Goal: Task Accomplishment & Management: Use online tool/utility

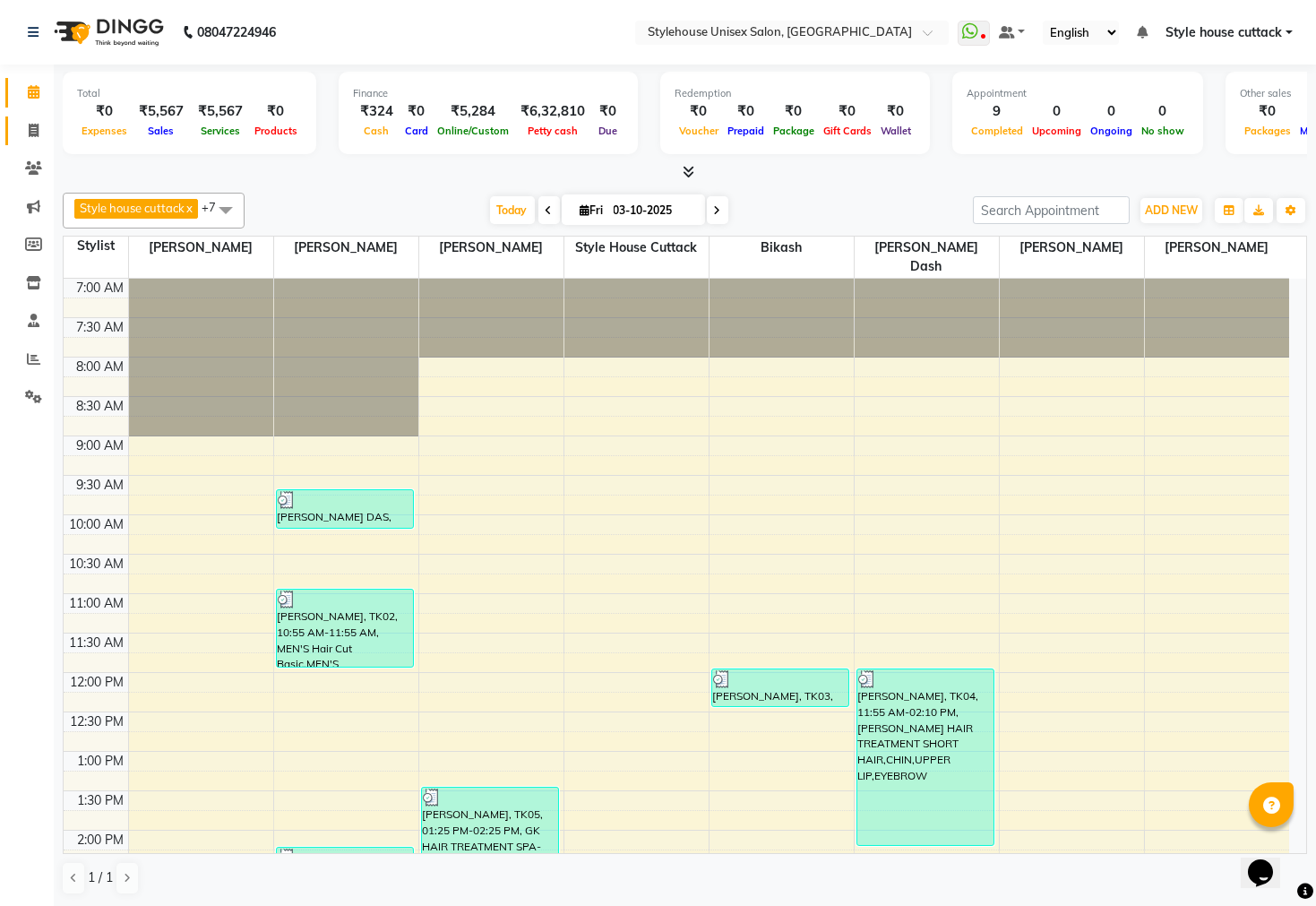
click at [40, 120] on link "Invoice" at bounding box center [27, 132] width 43 height 29
select select "4222"
select select "service"
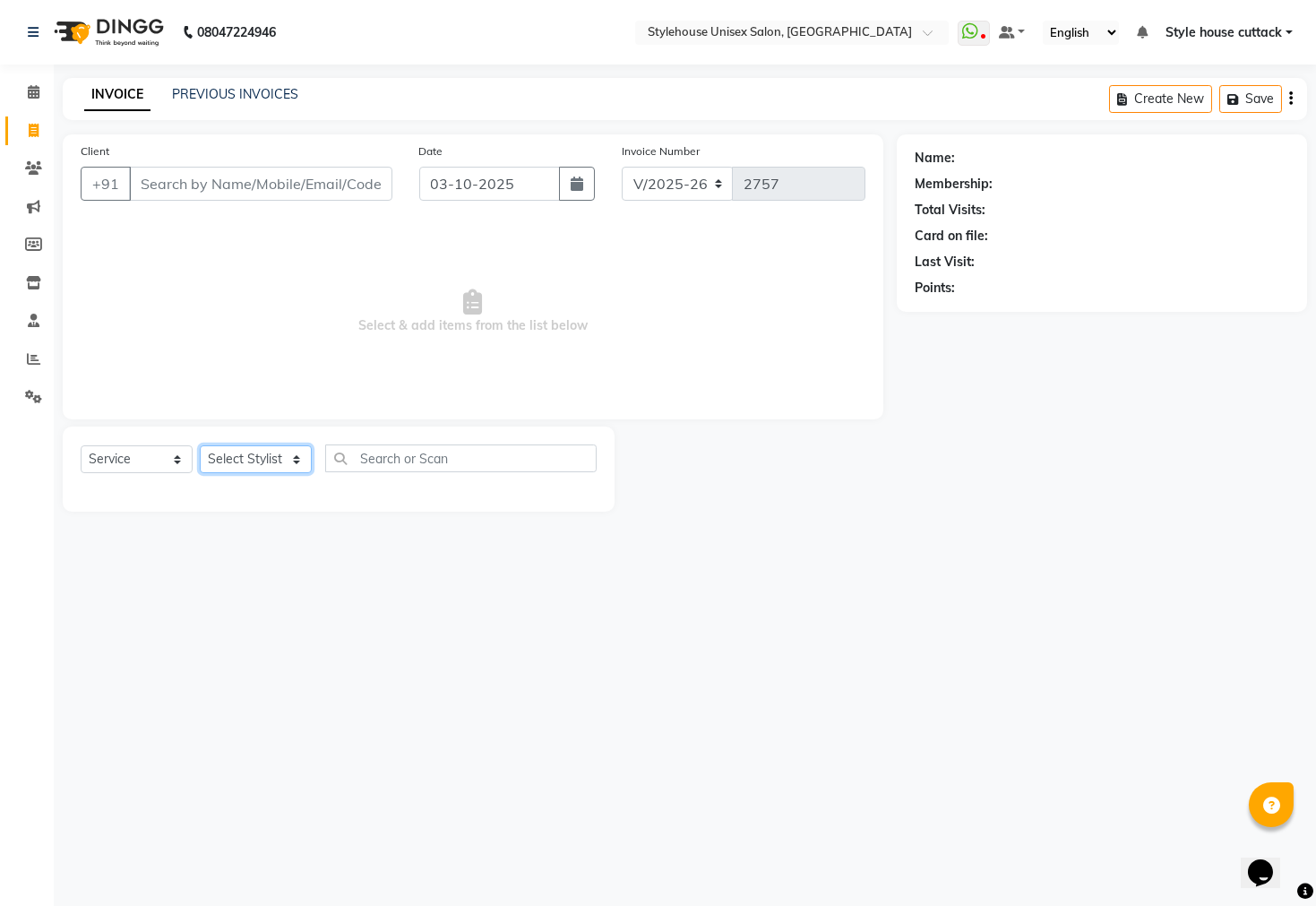
click at [228, 460] on select "Select Stylist Bharati [PERSON_NAME] [PERSON_NAME] [PERSON_NAME] LIPI [PERSON_N…" at bounding box center [256, 459] width 112 height 28
click at [200, 446] on select "Select Stylist Bharati [PERSON_NAME] [PERSON_NAME] [PERSON_NAME] LIPI [PERSON_N…" at bounding box center [256, 459] width 112 height 28
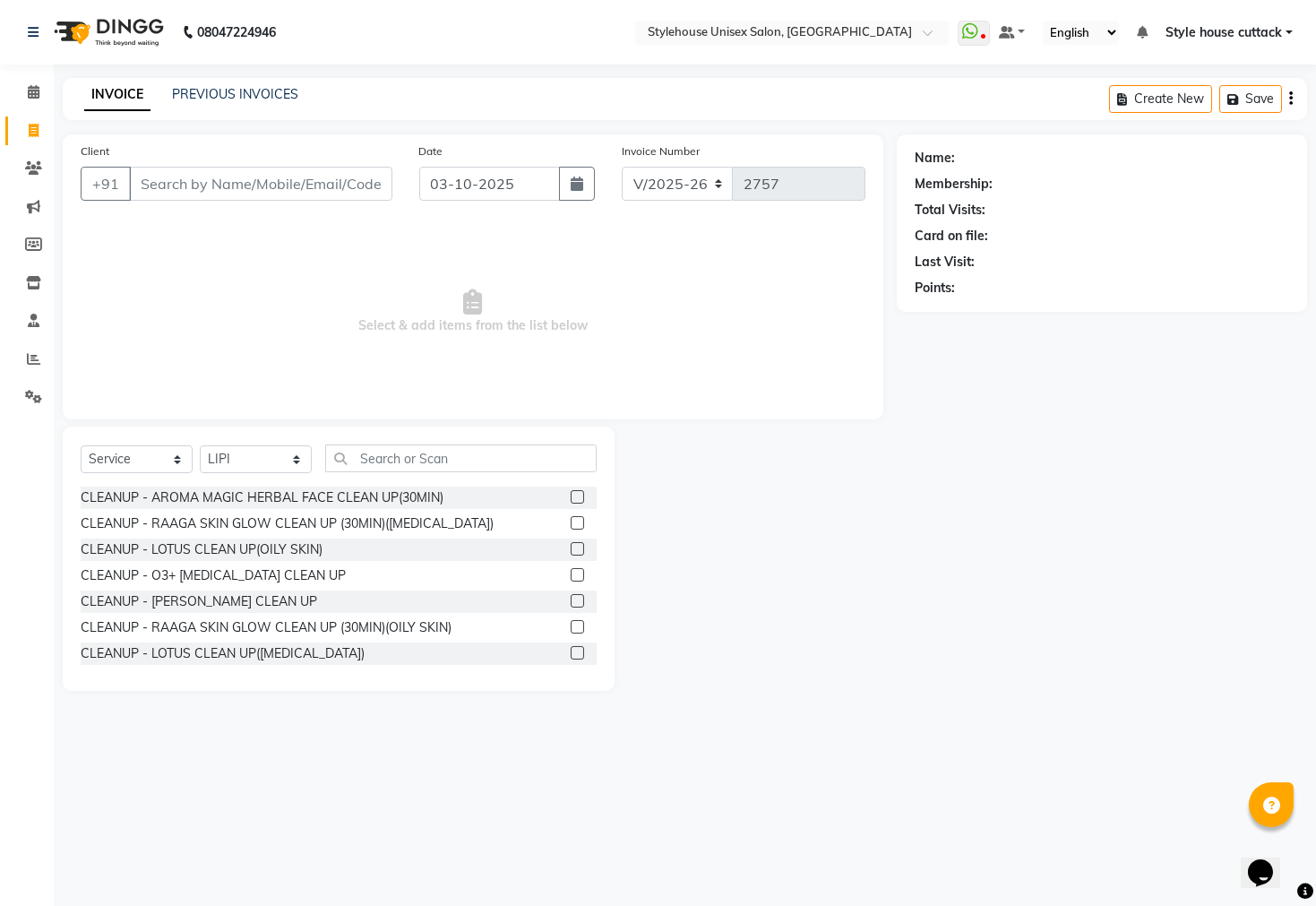
click at [193, 471] on div "Select Service Product Membership Package Voucher Prepaid Gift Card Select Styl…" at bounding box center [338, 465] width 516 height 42
click at [246, 454] on select "Select Stylist Bharati [PERSON_NAME] [PERSON_NAME] [PERSON_NAME] LIPI [PERSON_N…" at bounding box center [256, 459] width 112 height 28
select select "21976"
click at [200, 446] on select "Select Stylist Bharati [PERSON_NAME] [PERSON_NAME] [PERSON_NAME] LIPI [PERSON_N…" at bounding box center [256, 459] width 112 height 28
click at [386, 468] on input "text" at bounding box center [461, 458] width 271 height 28
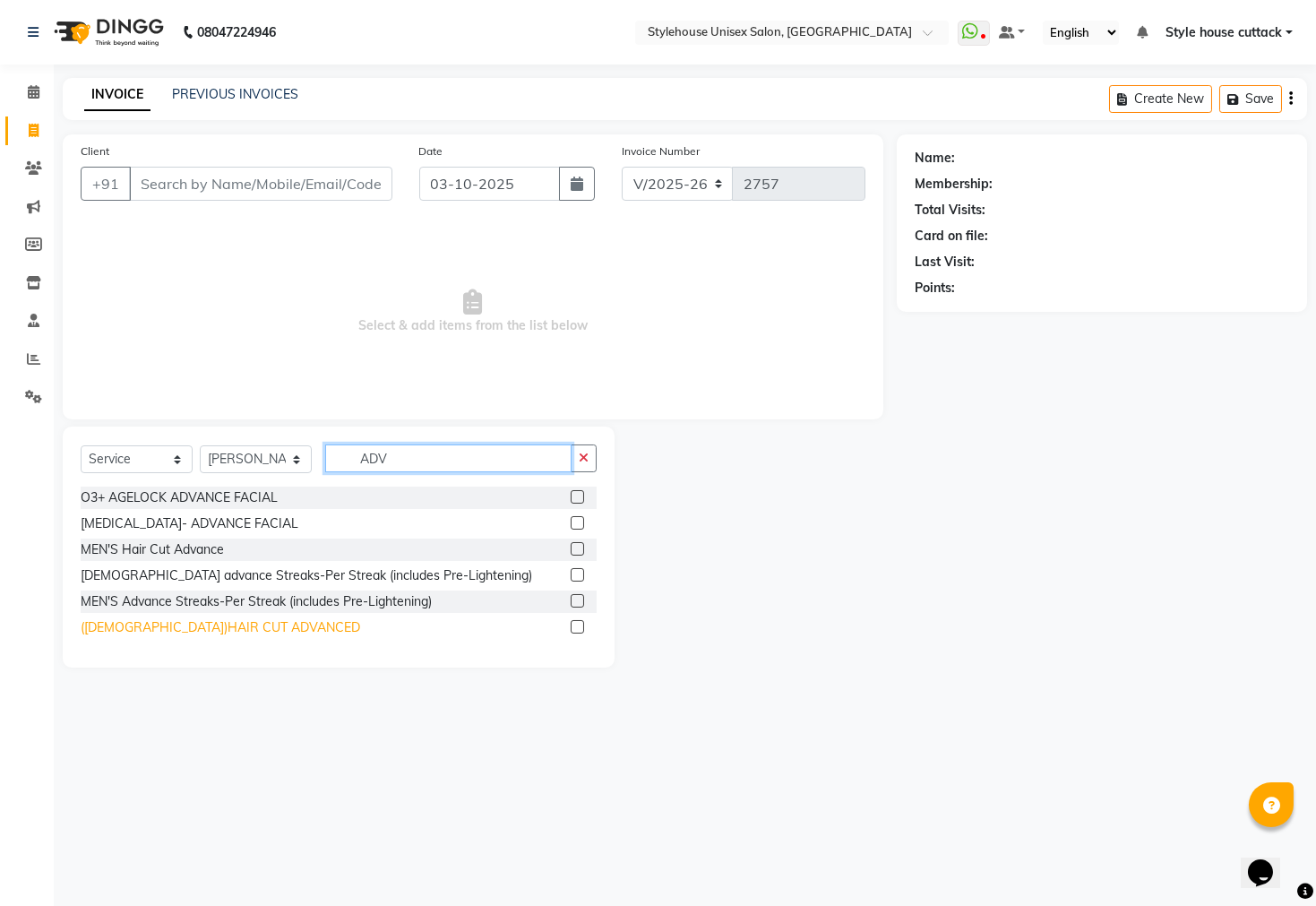
type input "ADV"
click at [191, 625] on div "([DEMOGRAPHIC_DATA])HAIR CUT ADVANCED" at bounding box center [221, 627] width 280 height 18
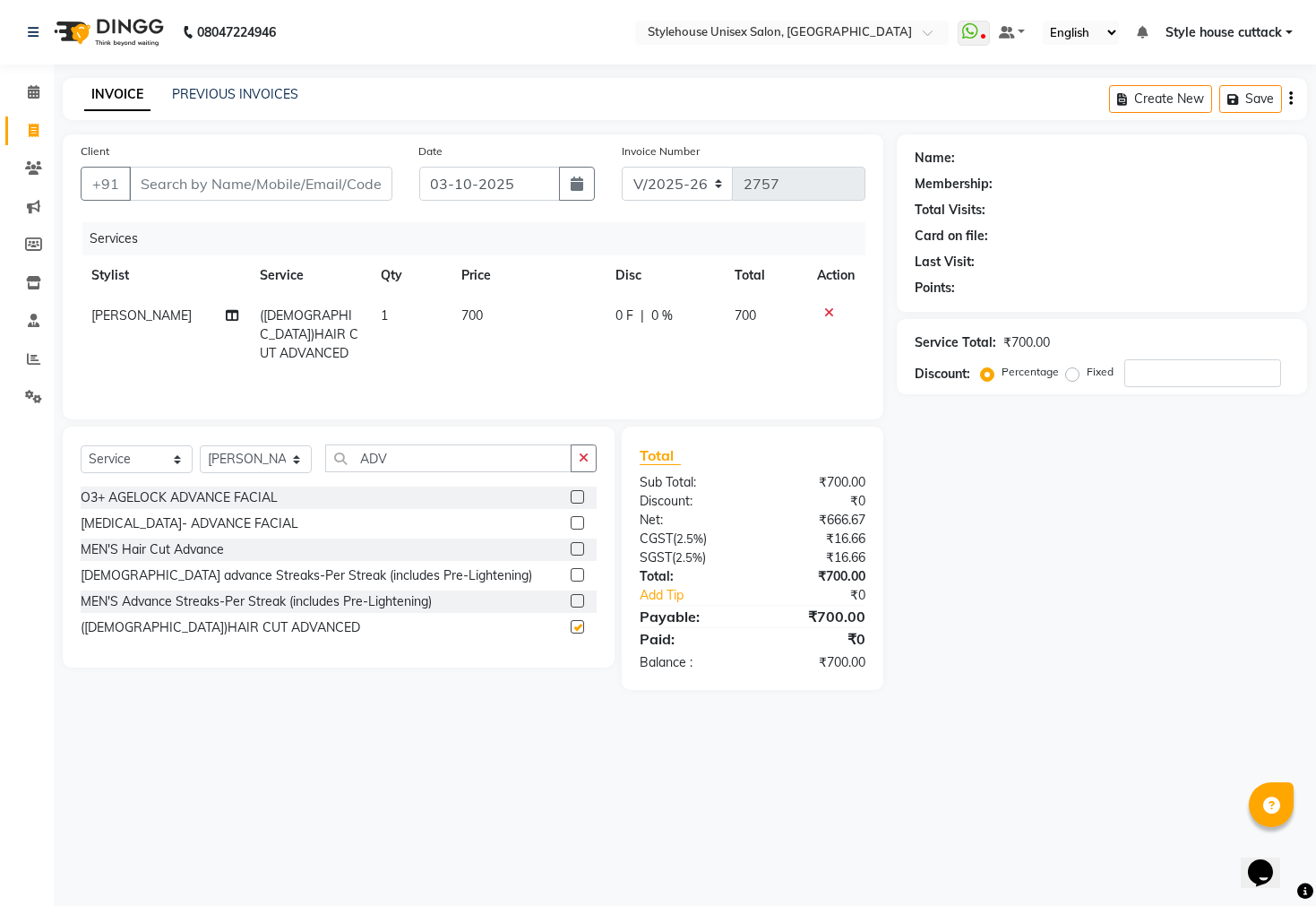
checkbox input "false"
click at [206, 183] on input "Client" at bounding box center [260, 183] width 263 height 34
type input "9"
type input "0"
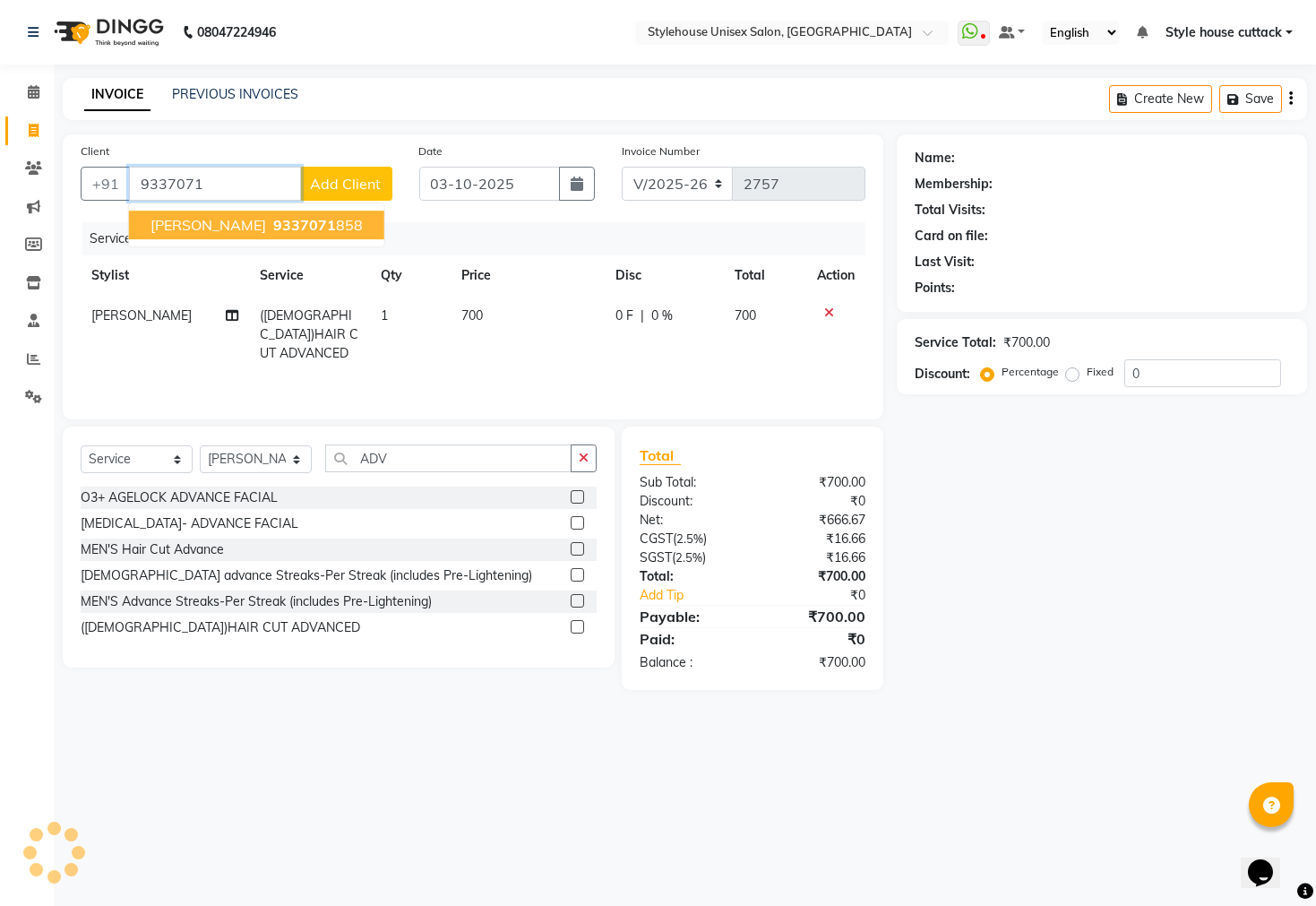
click at [271, 226] on ngb-highlight "9337071 858" at bounding box center [315, 224] width 93 height 17
type input "9337071858"
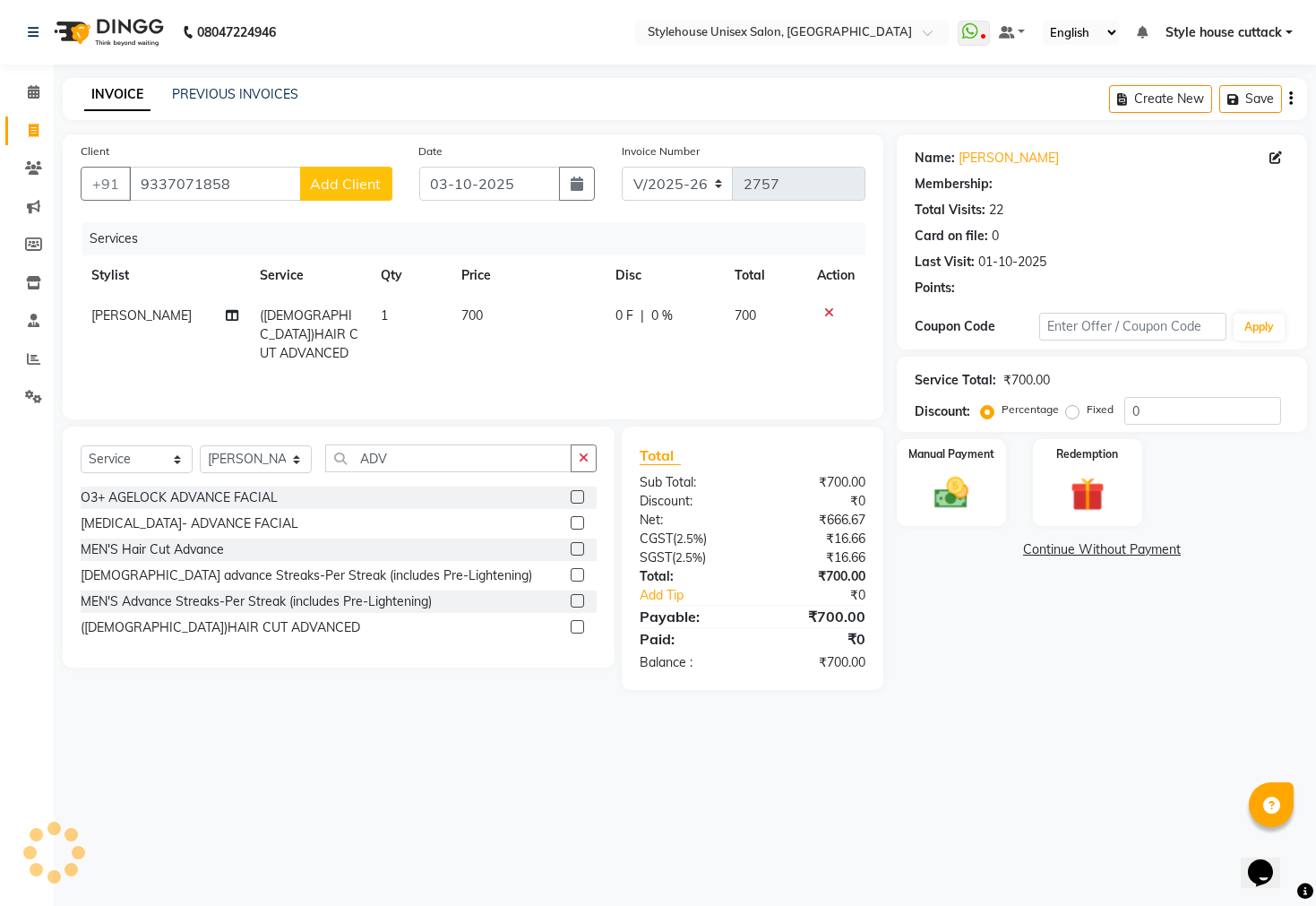
select select "2: Object"
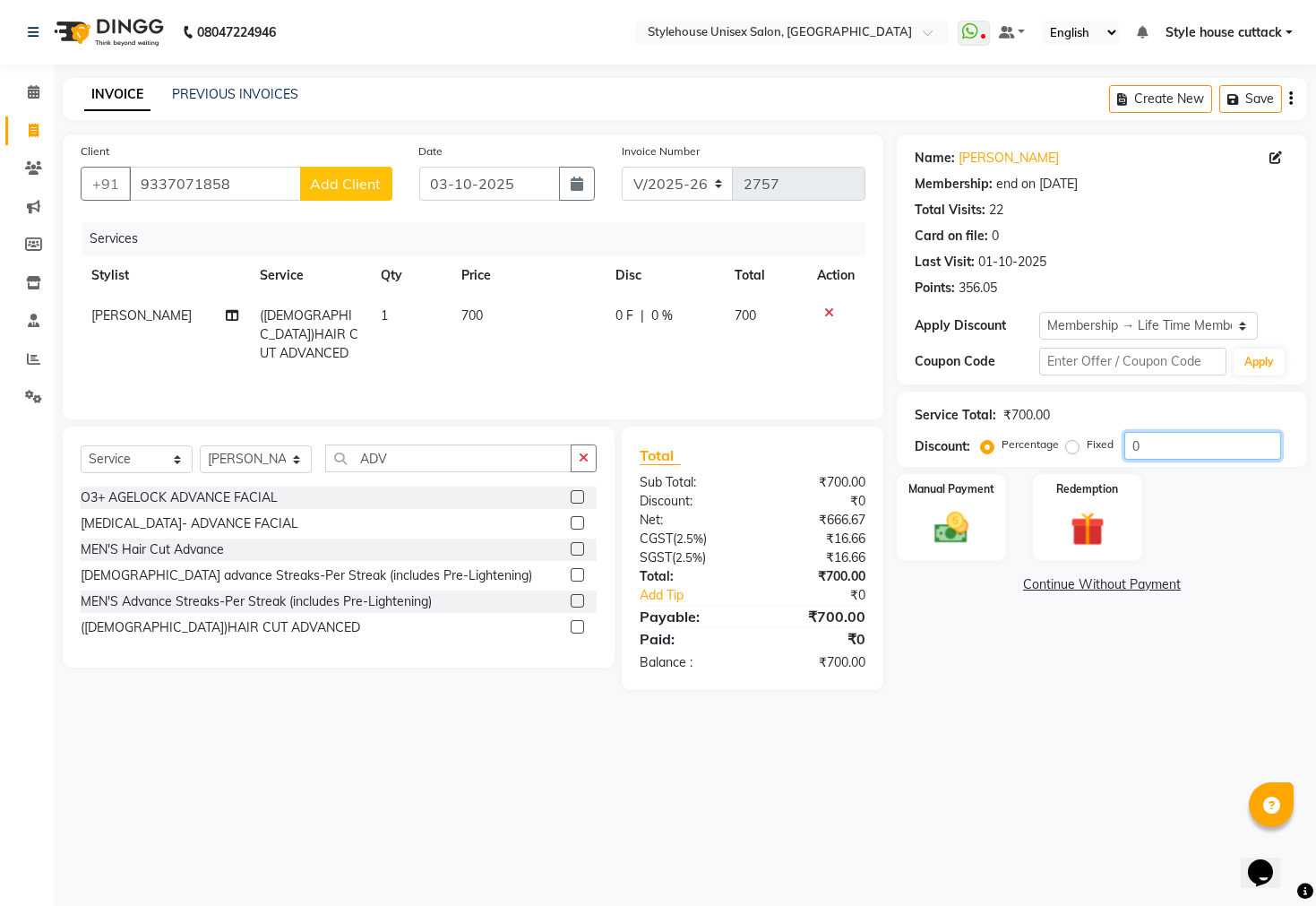
click at [1167, 443] on input "0" at bounding box center [1202, 445] width 156 height 28
type input "20"
click at [941, 538] on img at bounding box center [951, 528] width 57 height 40
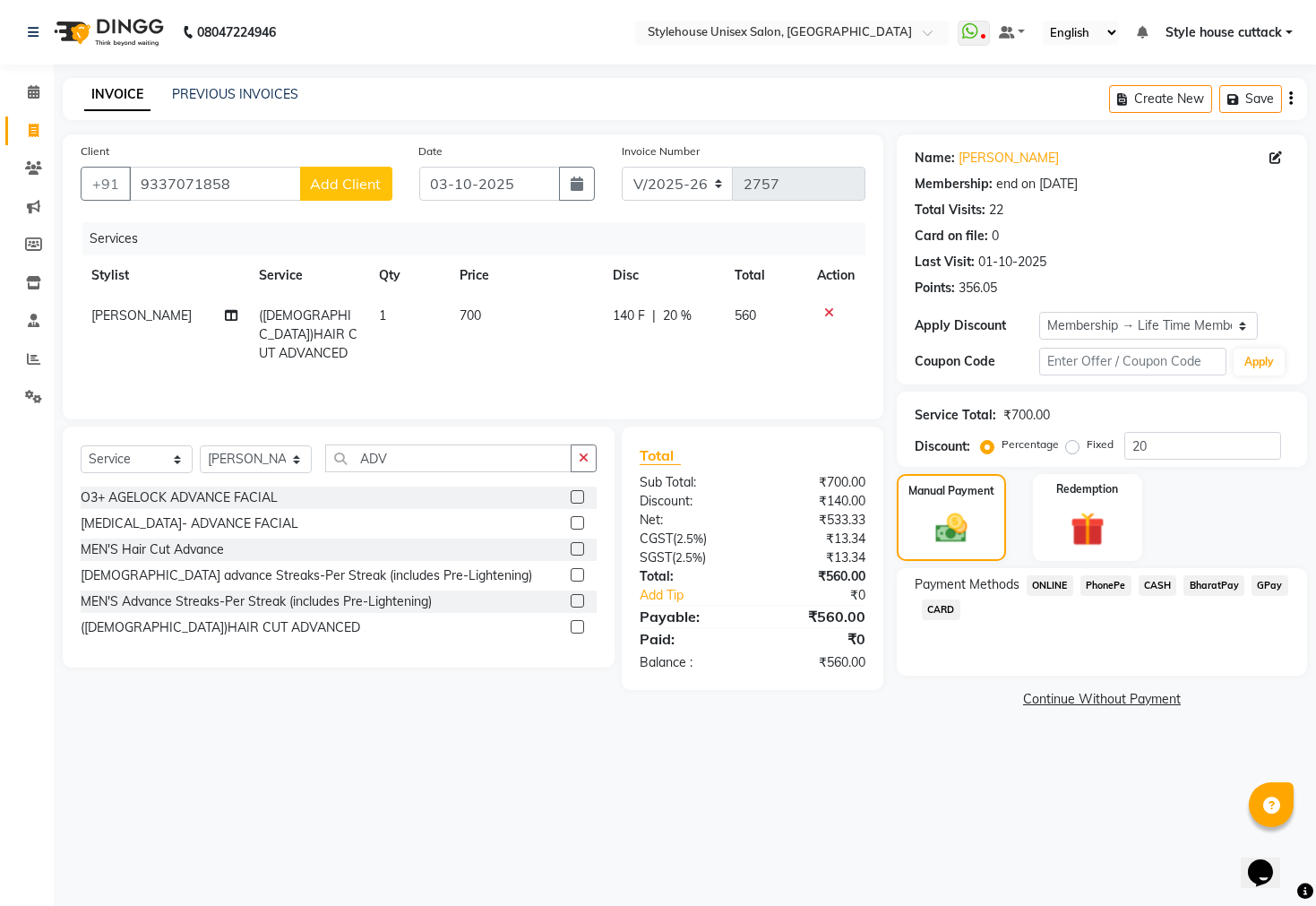
click at [1165, 596] on span "CASH" at bounding box center [1158, 585] width 39 height 20
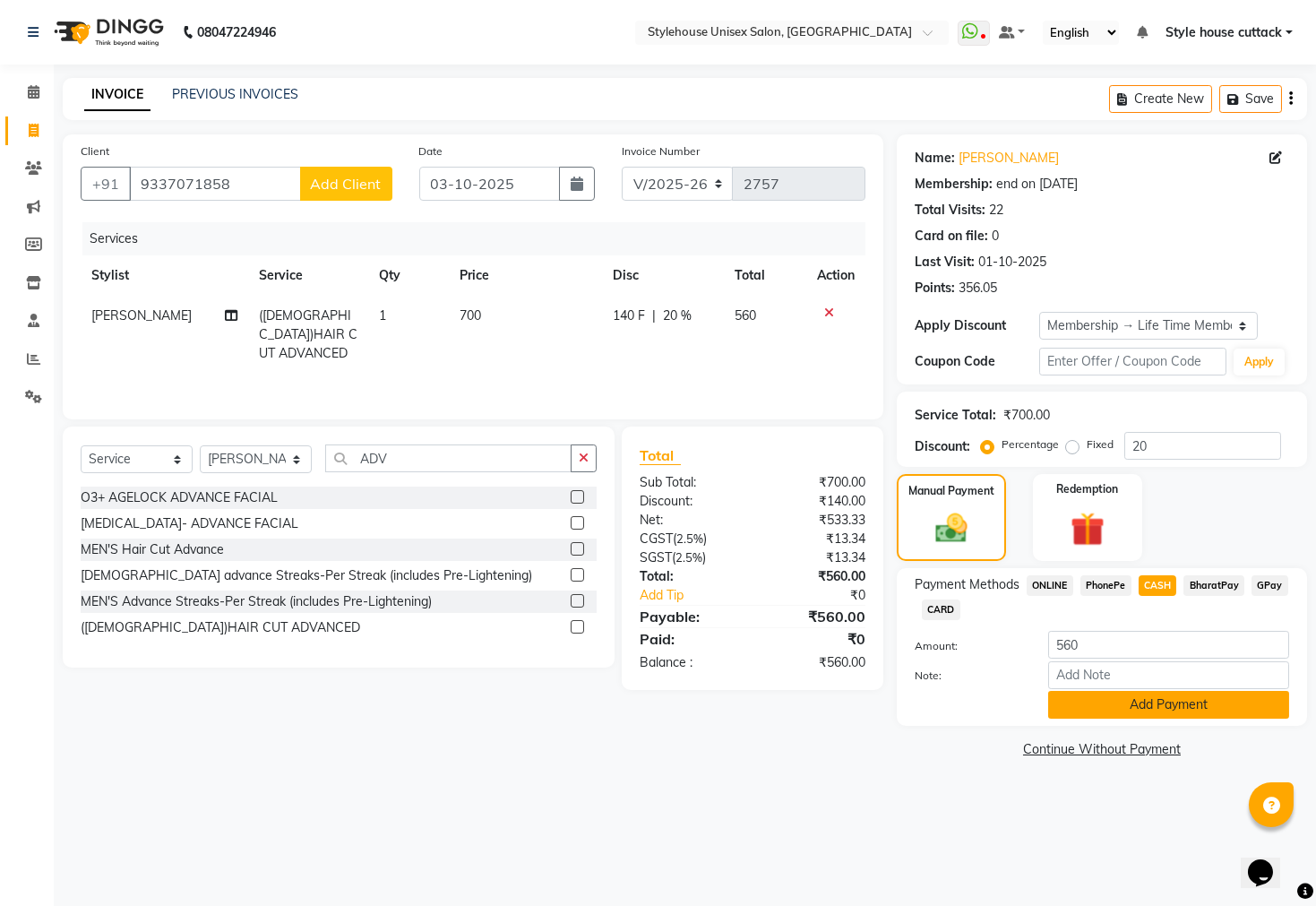
click at [1158, 718] on button "Add Payment" at bounding box center [1169, 705] width 241 height 28
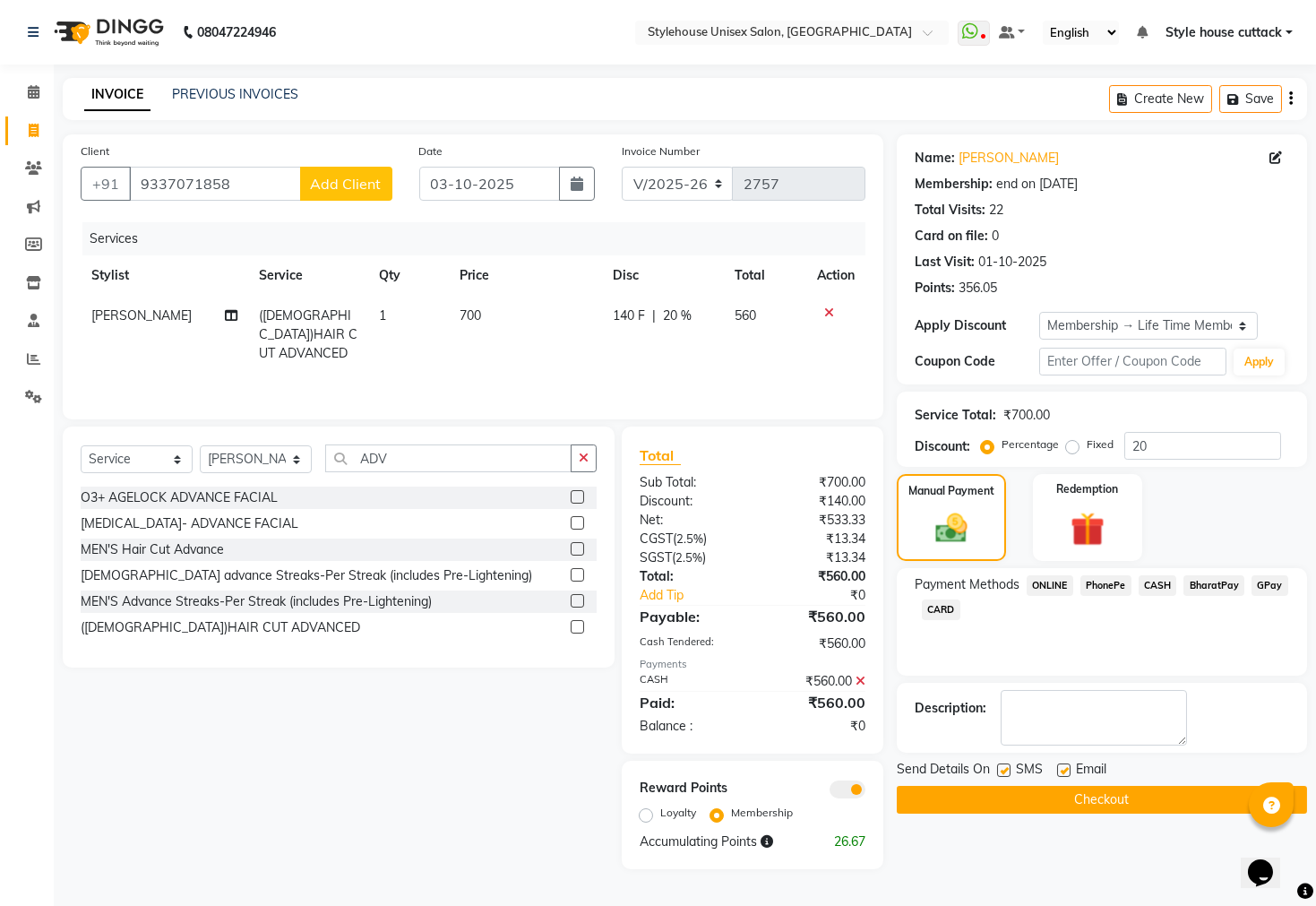
click at [1118, 813] on button "Checkout" at bounding box center [1102, 799] width 410 height 28
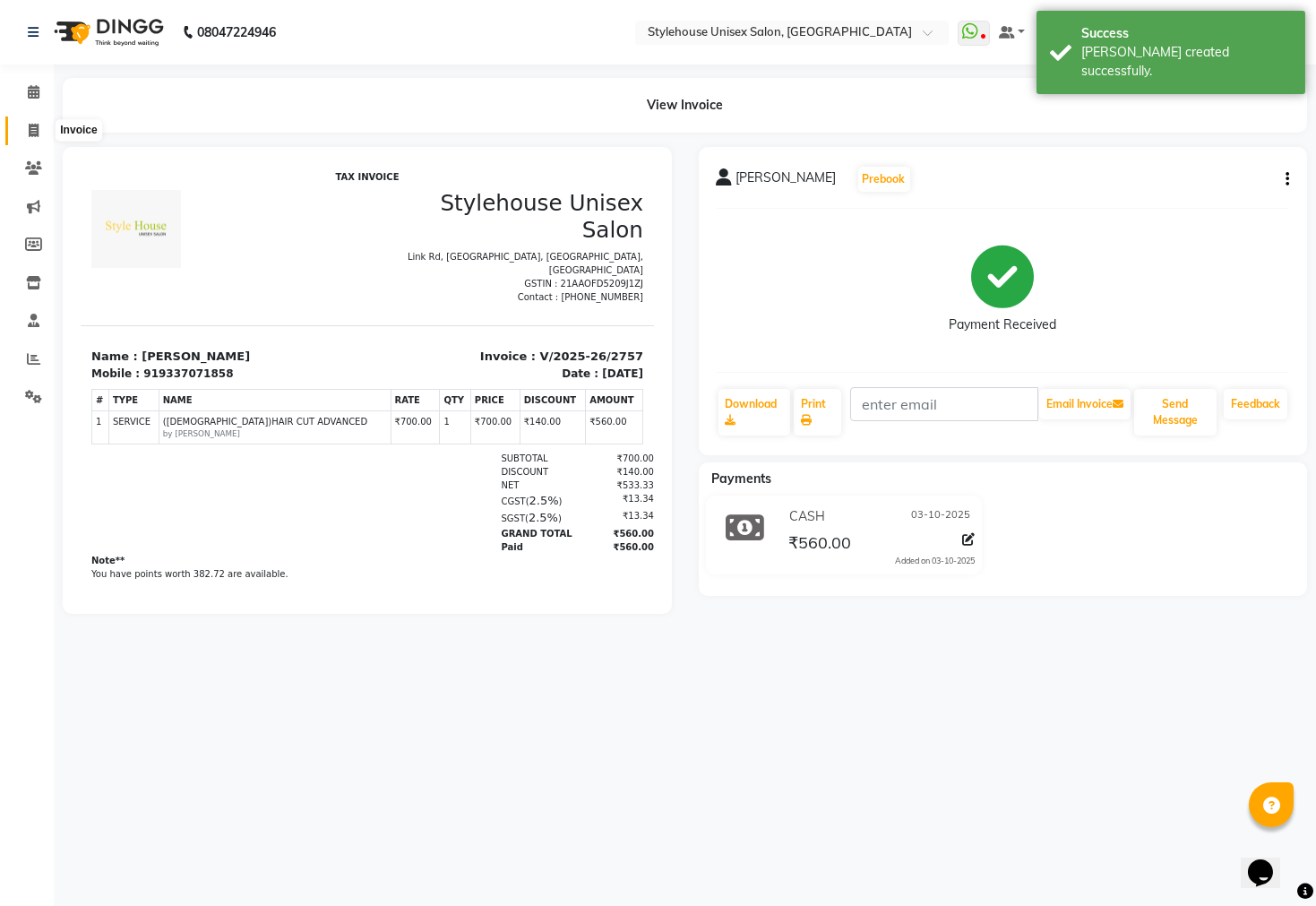
click at [30, 132] on icon at bounding box center [33, 130] width 10 height 14
select select "service"
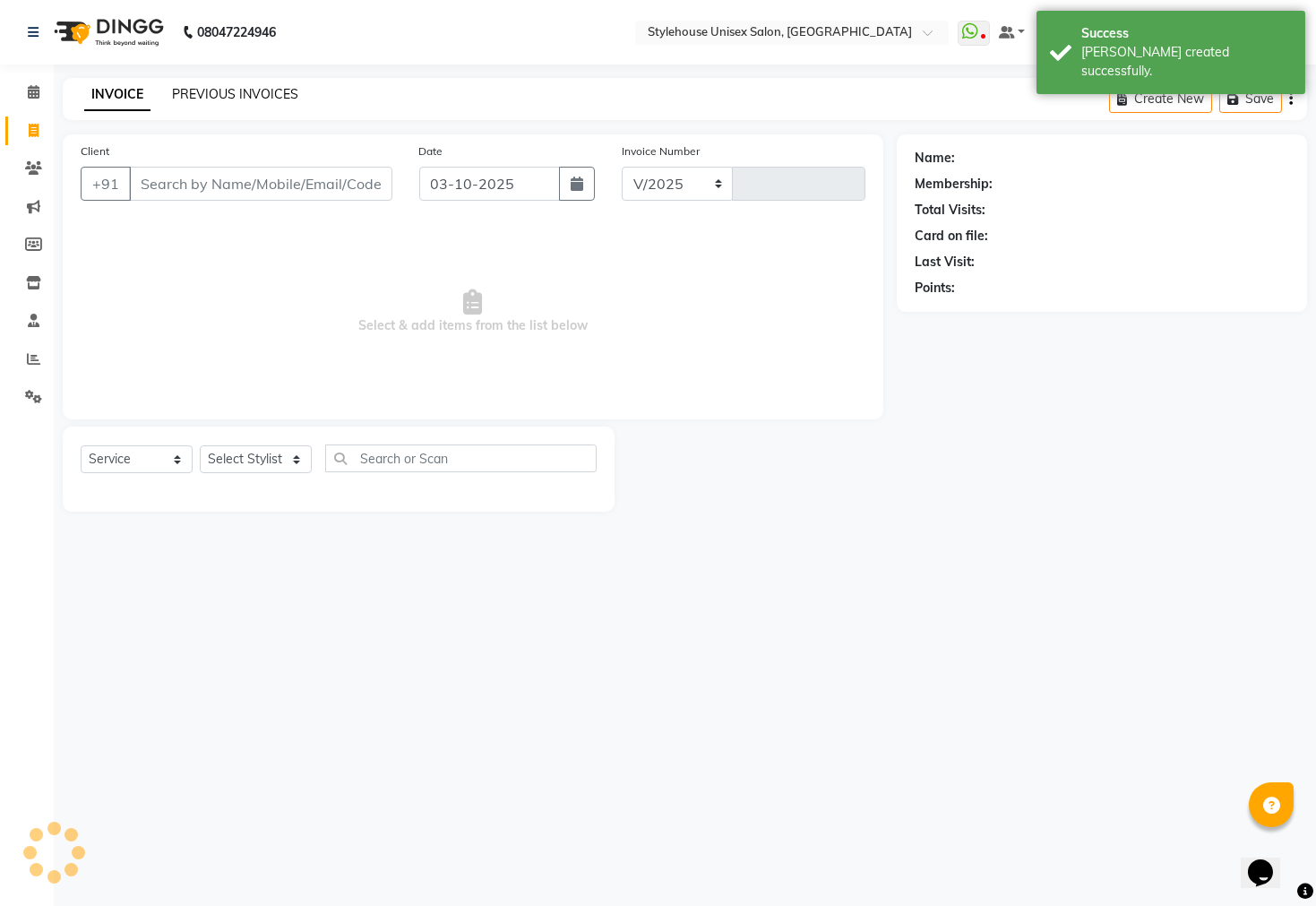
select select "4222"
type input "2758"
click at [234, 90] on link "PREVIOUS INVOICES" at bounding box center [235, 95] width 126 height 17
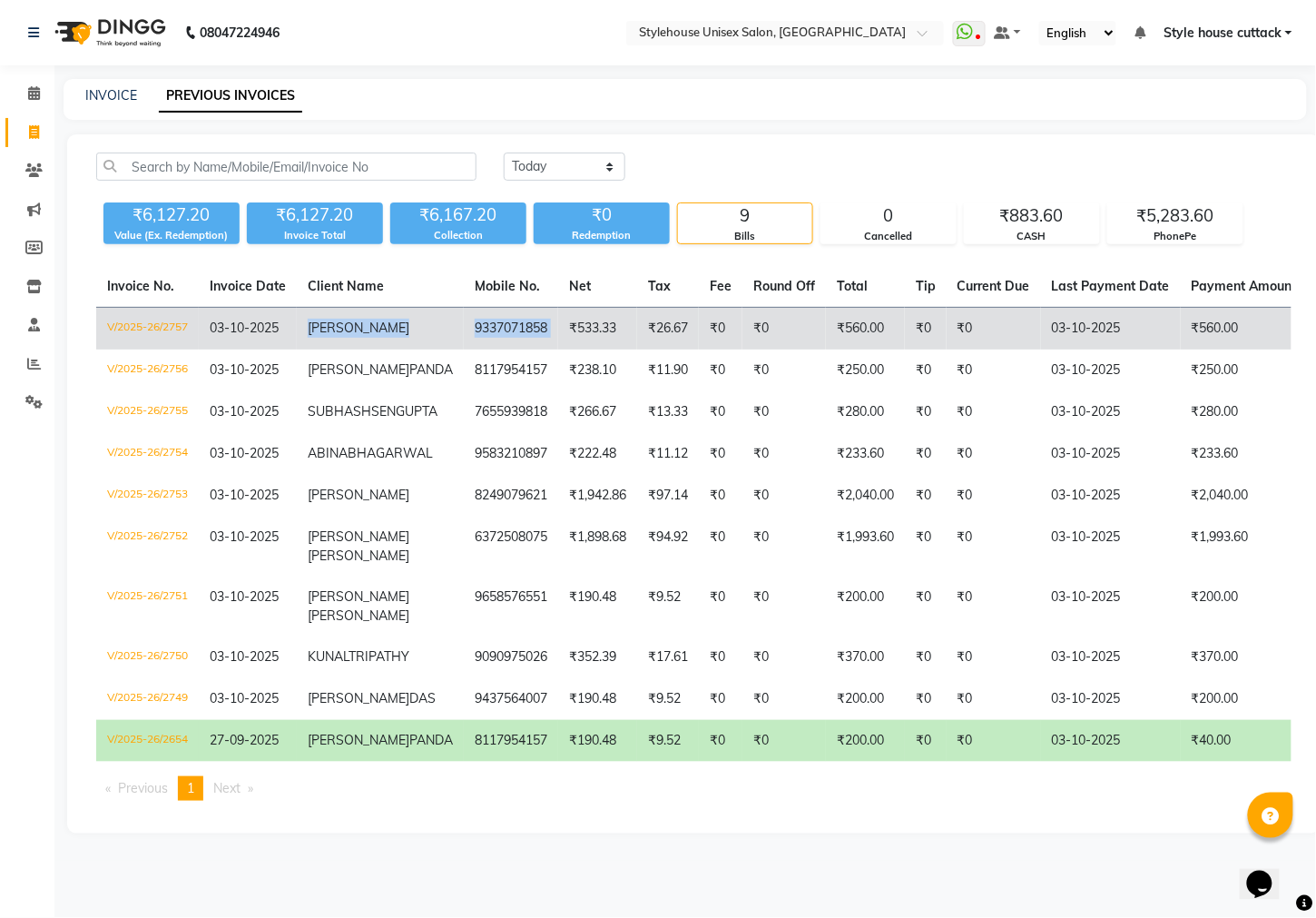
copy tr "[PERSON_NAME] 9337071858"
drag, startPoint x: 306, startPoint y: 320, endPoint x: 515, endPoint y: 341, distance: 210.1
click at [515, 341] on tr "V/2025-26/2757 [DATE] [PERSON_NAME] 9337071858 ₹533.33 ₹26.67 ₹0 ₹0 ₹560.00 ₹0 …" at bounding box center [867, 329] width 1542 height 43
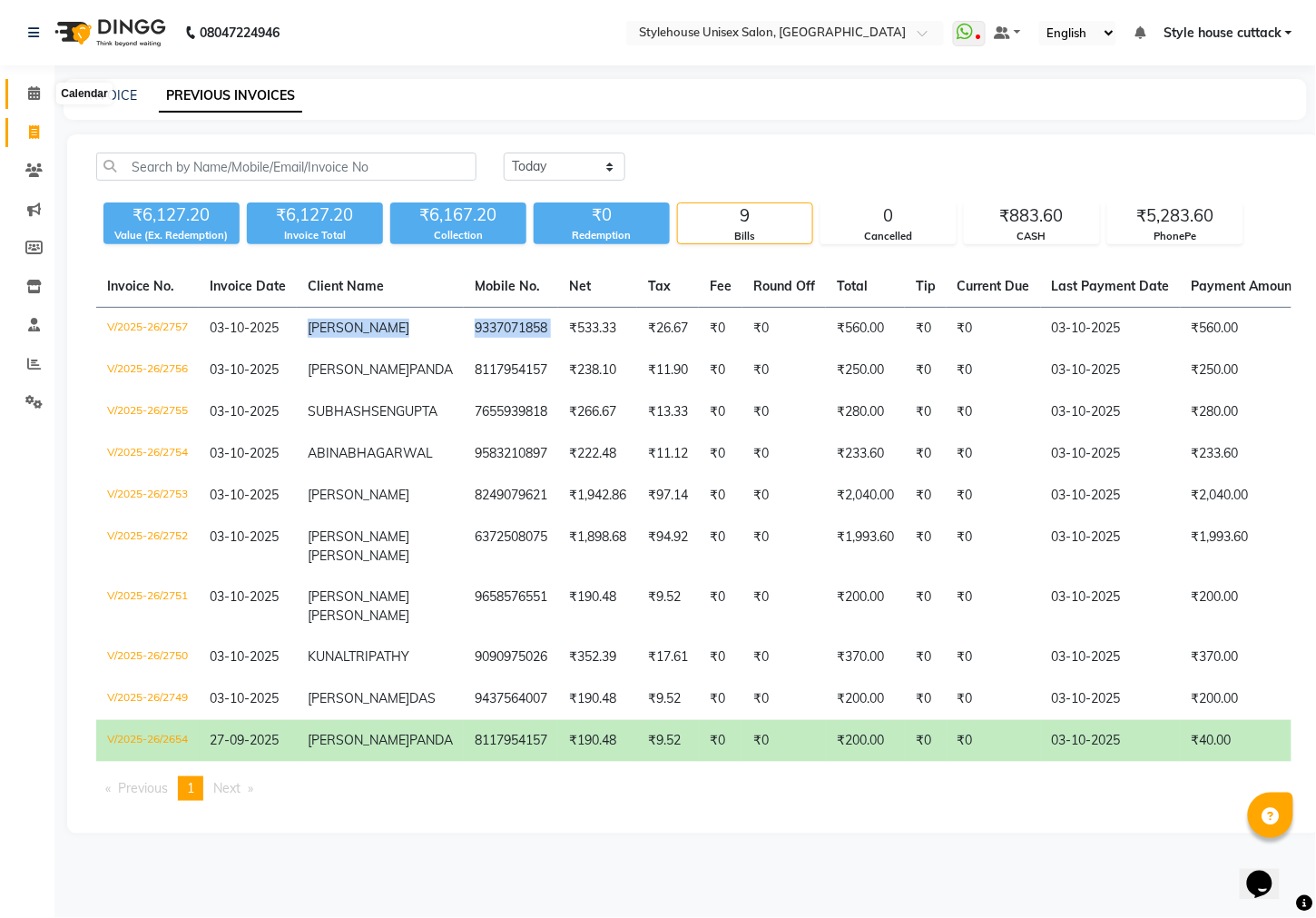
click at [29, 96] on icon at bounding box center [34, 93] width 12 height 14
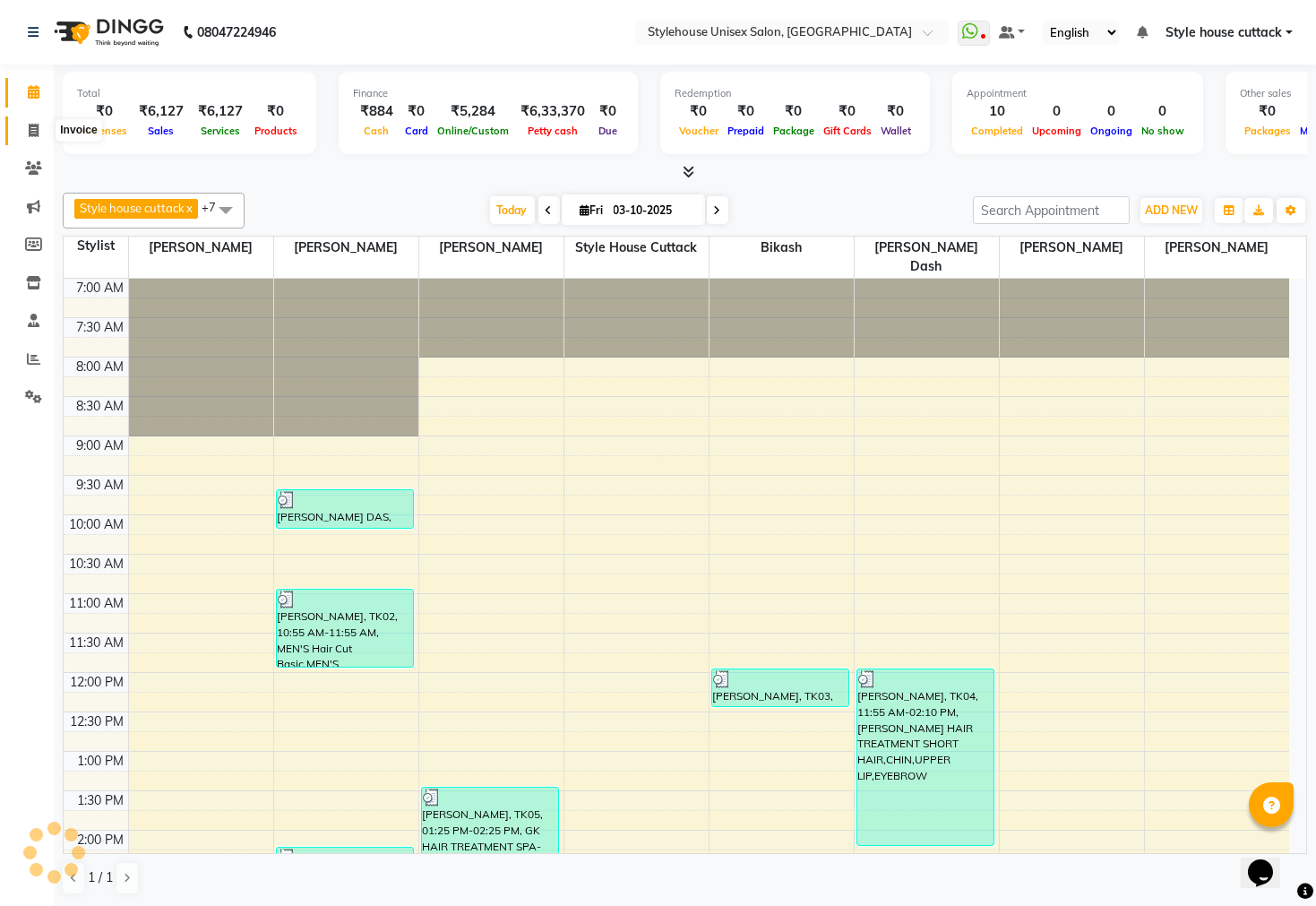
click at [26, 132] on span at bounding box center [33, 131] width 31 height 20
select select "service"
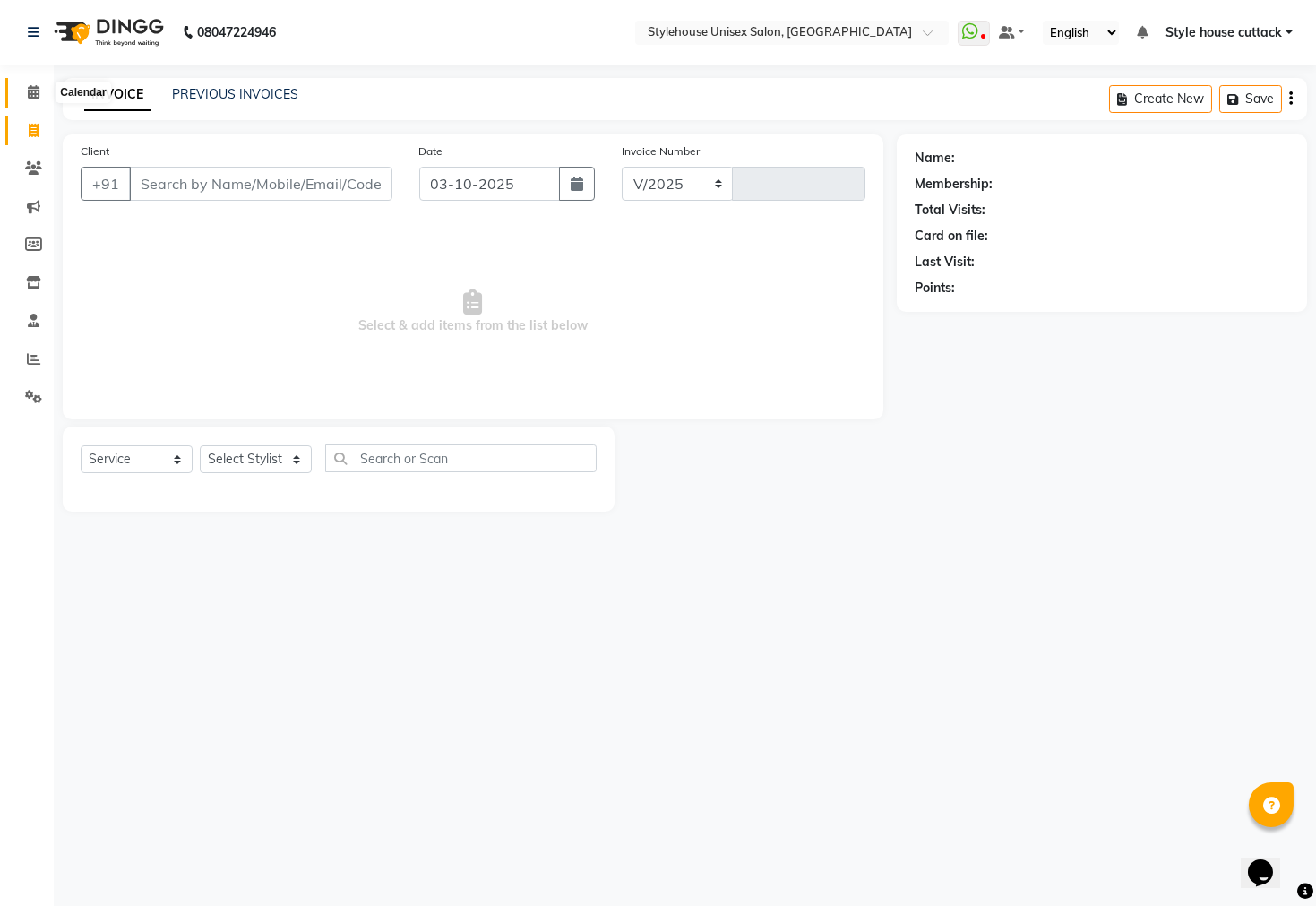
select select "4222"
type input "2758"
click at [34, 88] on icon at bounding box center [33, 92] width 12 height 14
